Goal: Find specific page/section: Find specific page/section

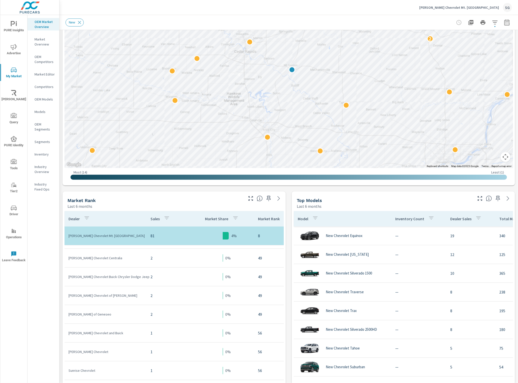
scroll to position [3, 0]
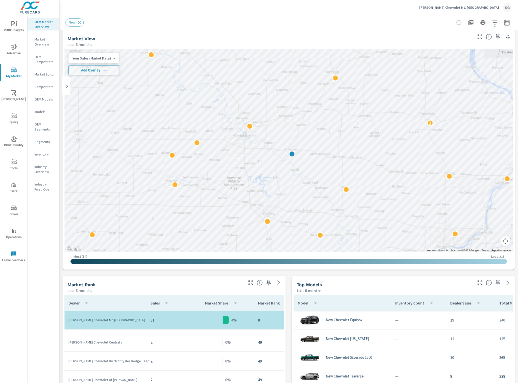
click at [500, 7] on div "[PERSON_NAME] Chevrolet Mt. Vernon SG" at bounding box center [466, 7] width 93 height 9
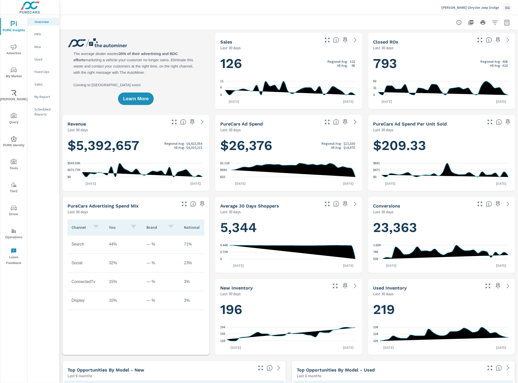
click at [12, 160] on icon "nav menu" at bounding box center [14, 162] width 6 height 6
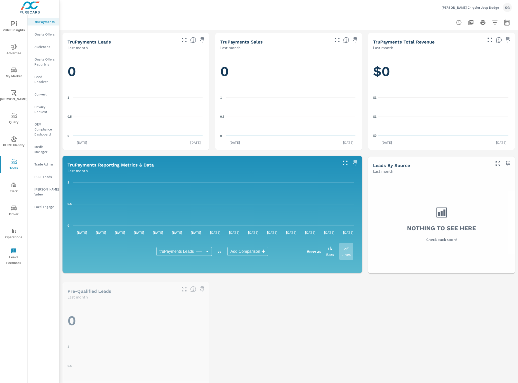
drag, startPoint x: 42, startPoint y: 77, endPoint x: 45, endPoint y: 76, distance: 2.5
click at [43, 77] on p "Feed Resolver" at bounding box center [45, 79] width 21 height 10
